Goal: Download file/media

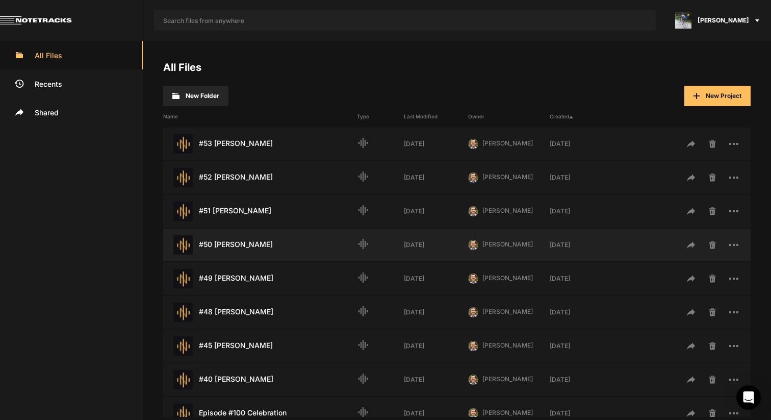
click at [233, 244] on div "#50 [PERSON_NAME] Last Modified: [DATE]" at bounding box center [260, 244] width 194 height 19
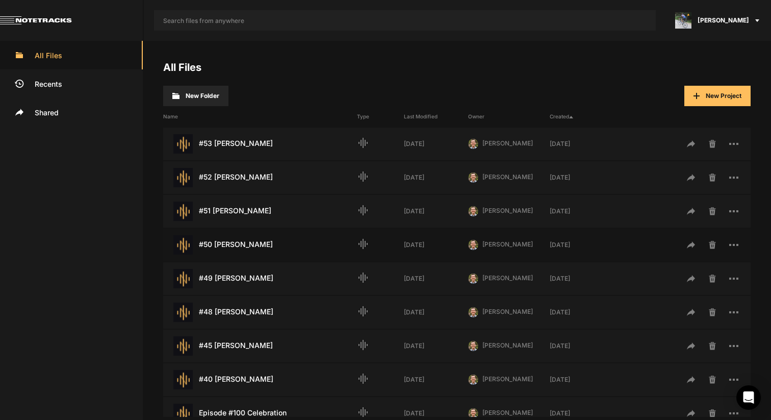
click at [233, 244] on div "#50 [PERSON_NAME] Last Modified: [DATE]" at bounding box center [260, 244] width 194 height 19
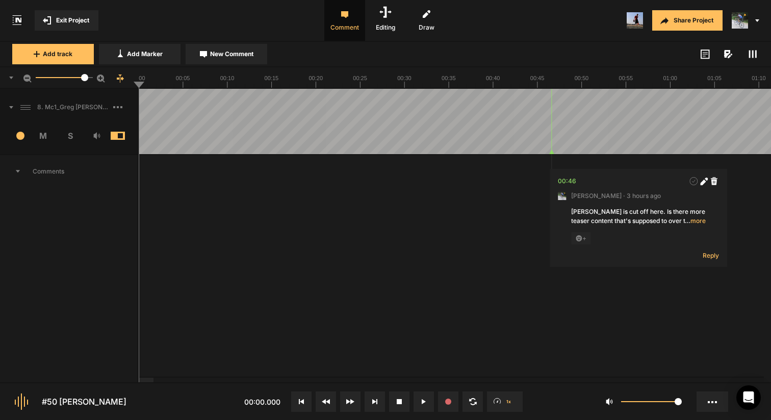
click at [9, 105] on span at bounding box center [6, 107] width 13 height 16
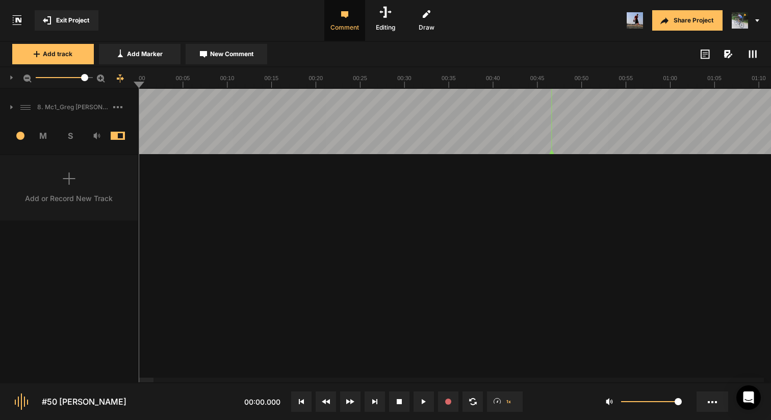
click at [10, 106] on icon at bounding box center [11, 107] width 3 height 5
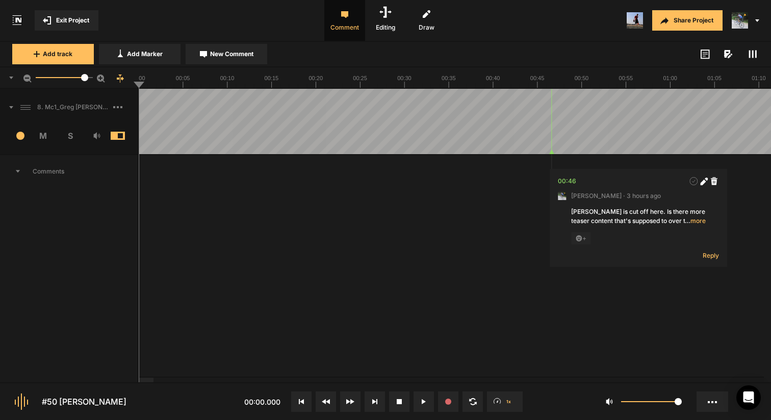
click at [120, 110] on span at bounding box center [125, 107] width 24 height 16
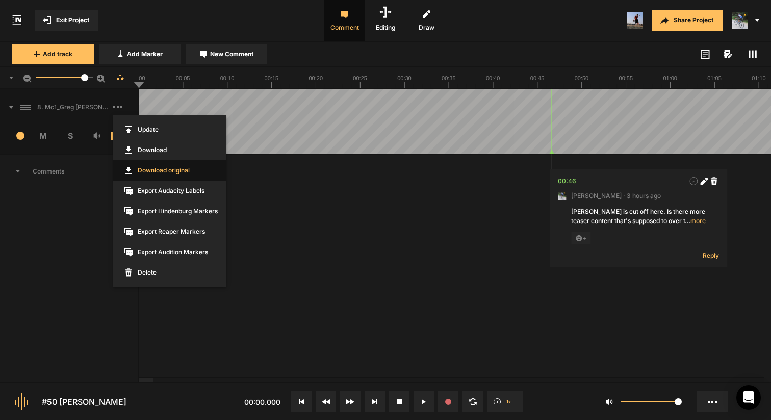
click at [157, 174] on link "Download original" at bounding box center [169, 170] width 113 height 20
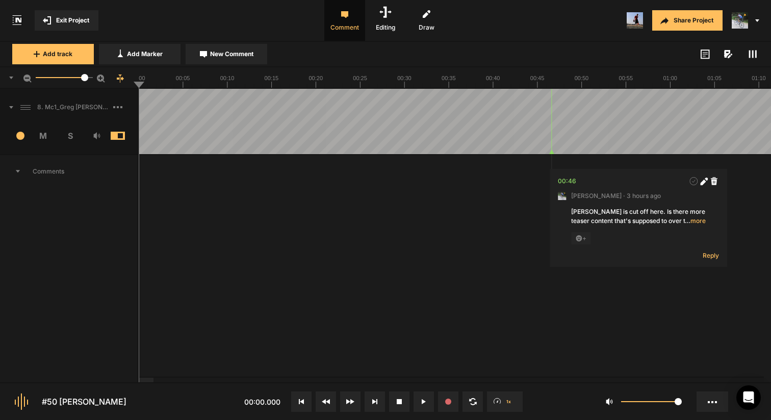
click at [120, 105] on span at bounding box center [125, 107] width 24 height 16
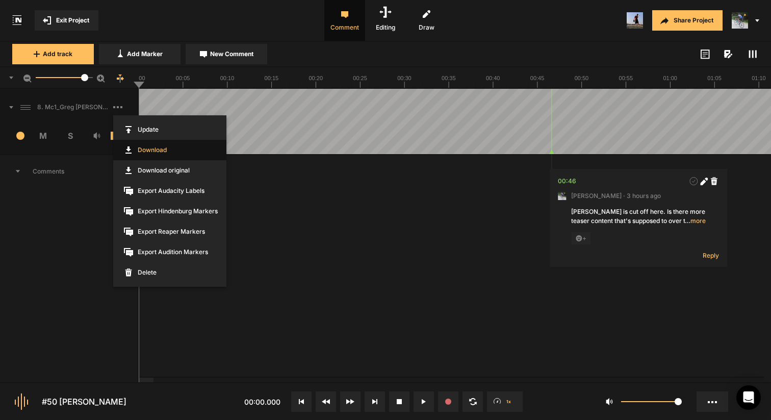
click at [136, 148] on link "Download" at bounding box center [169, 150] width 113 height 20
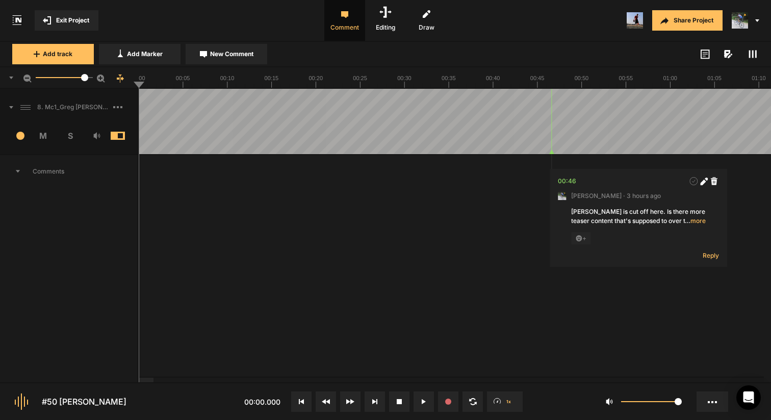
click at [63, 18] on span "Exit Project" at bounding box center [72, 20] width 33 height 9
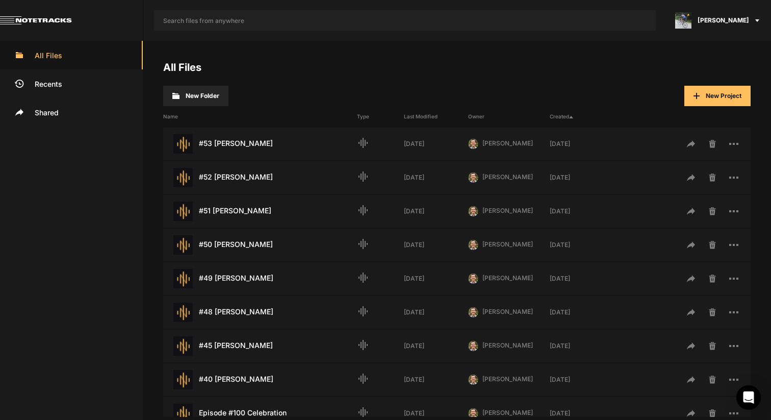
click at [726, 19] on span "[PERSON_NAME]" at bounding box center [724, 20] width 52 height 9
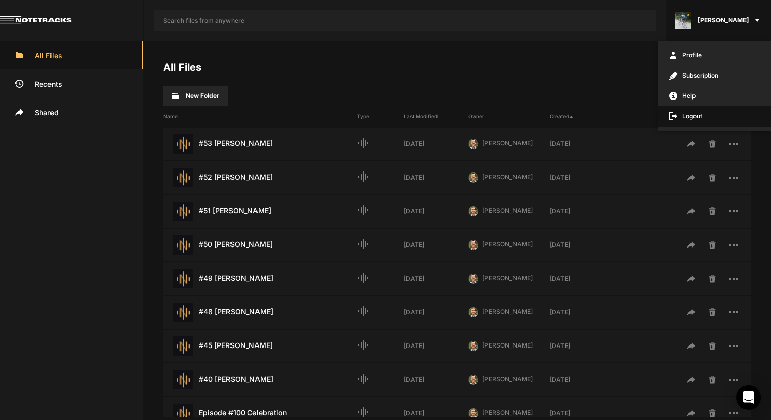
click at [698, 115] on span "Logout" at bounding box center [714, 116] width 113 height 20
